Goal: Transaction & Acquisition: Purchase product/service

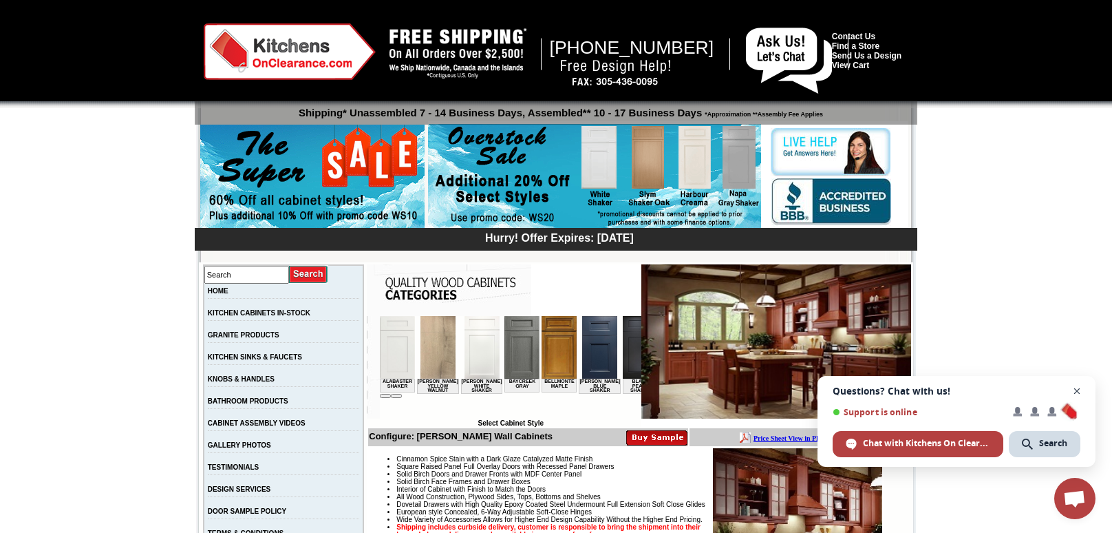
click at [1076, 391] on span "Open chat" at bounding box center [1077, 391] width 17 height 17
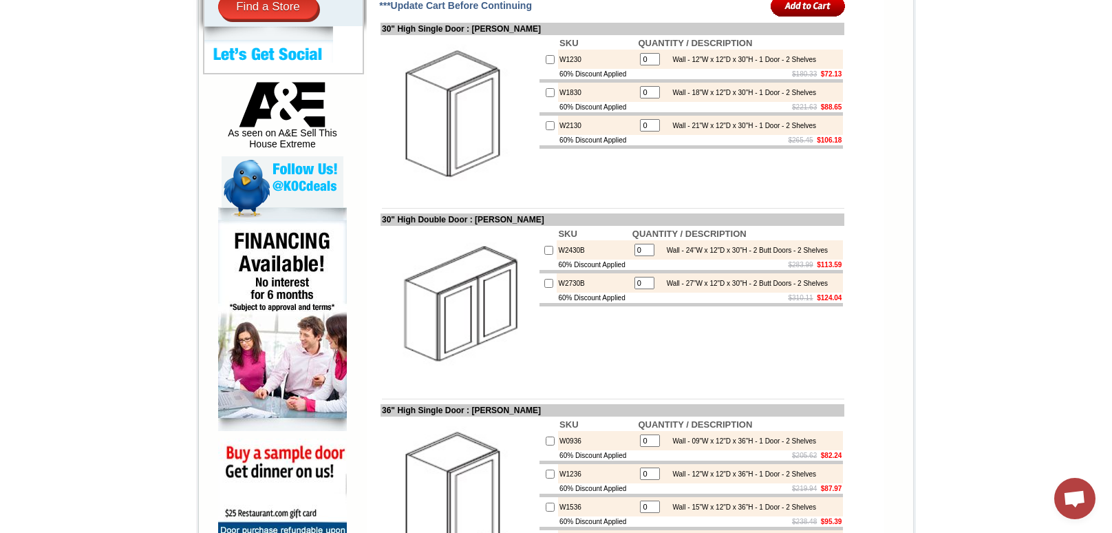
scroll to position [660, 0]
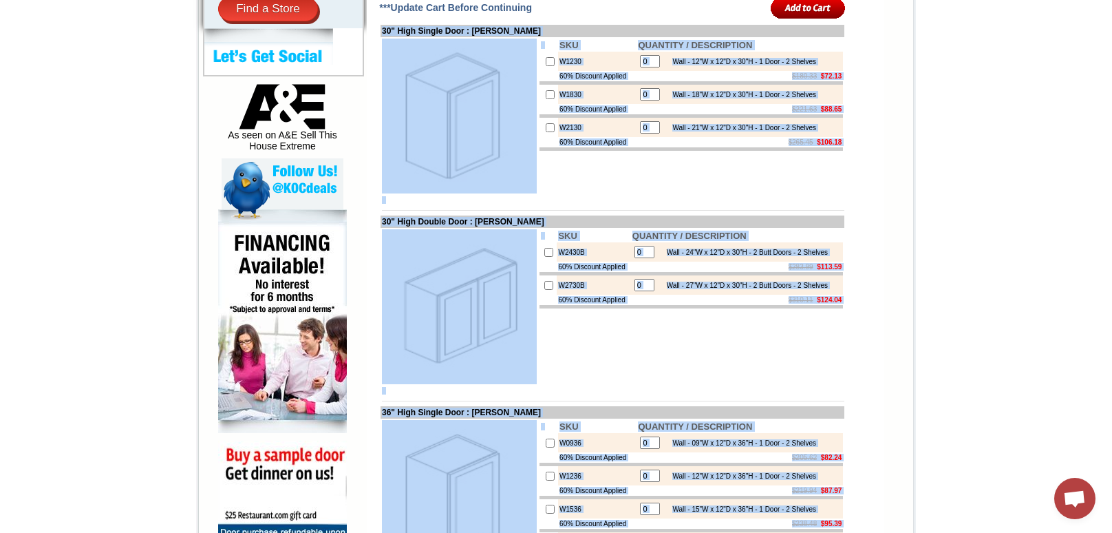
click at [381, 37] on td "30" High Single Door : [PERSON_NAME]" at bounding box center [613, 31] width 464 height 12
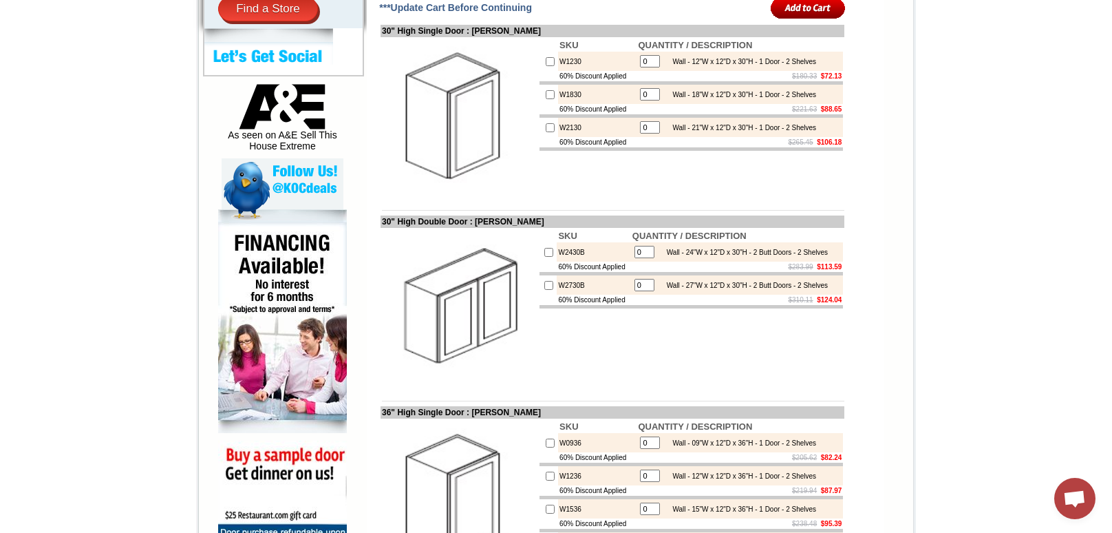
click at [381, 37] on td "30" High Single Door : [PERSON_NAME]" at bounding box center [613, 31] width 464 height 12
copy tbody "30" High Single Door : [PERSON_NAME]"
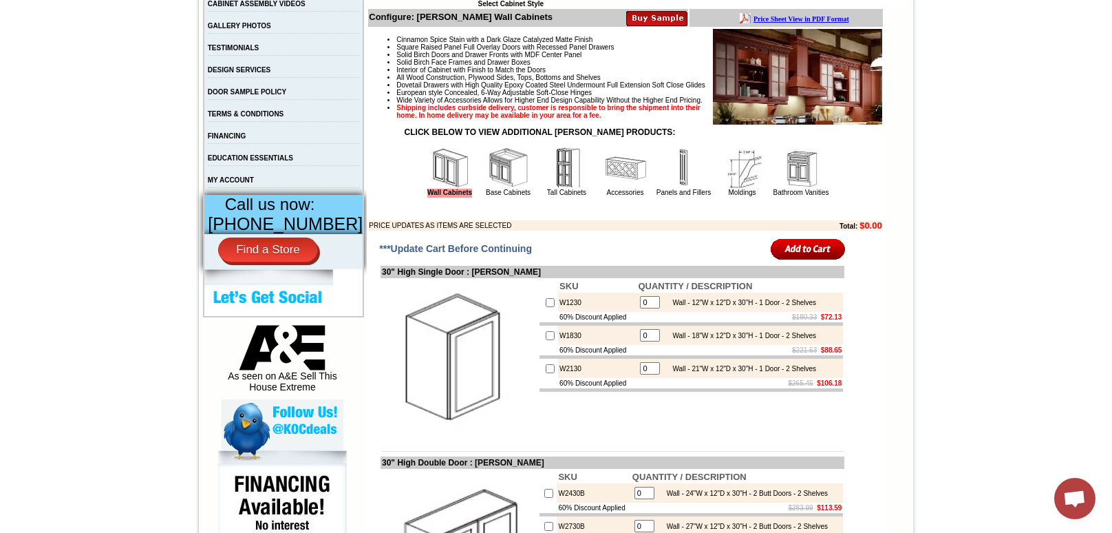
scroll to position [420, 0]
